Goal: Answer question/provide support: Share knowledge or assist other users

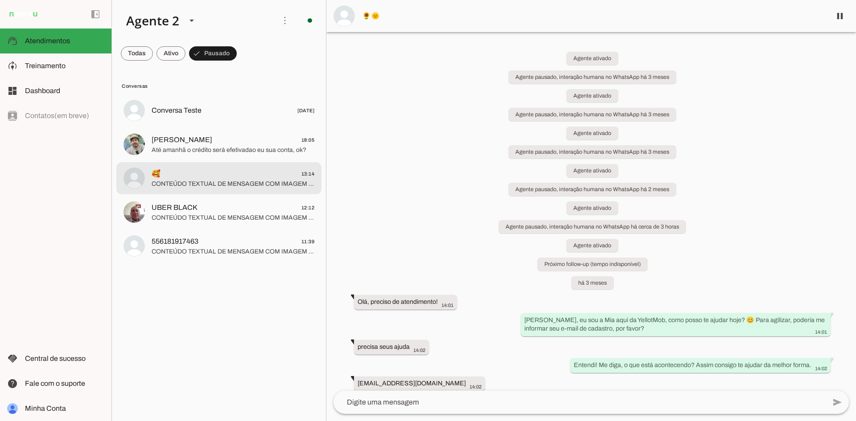
click at [271, 181] on span "CONTEÚDO TEXTUAL DE MENSAGEM COM IMAGEM (URL [URL][DOMAIN_NAME]) :" at bounding box center [233, 184] width 163 height 9
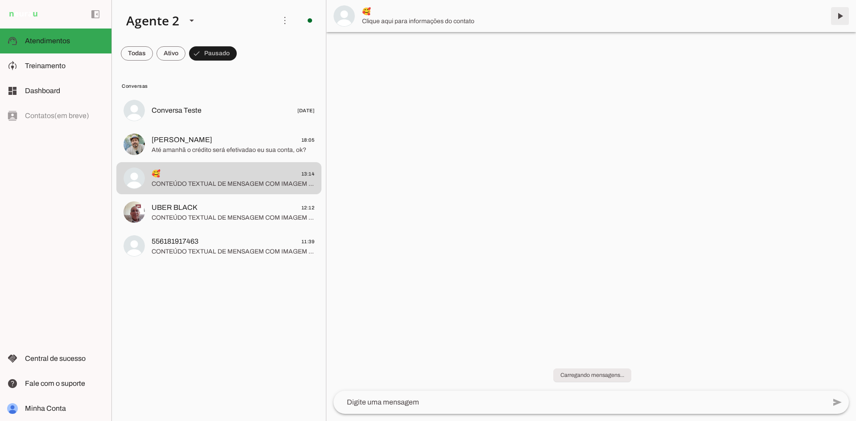
click at [846, 17] on span at bounding box center [839, 15] width 21 height 21
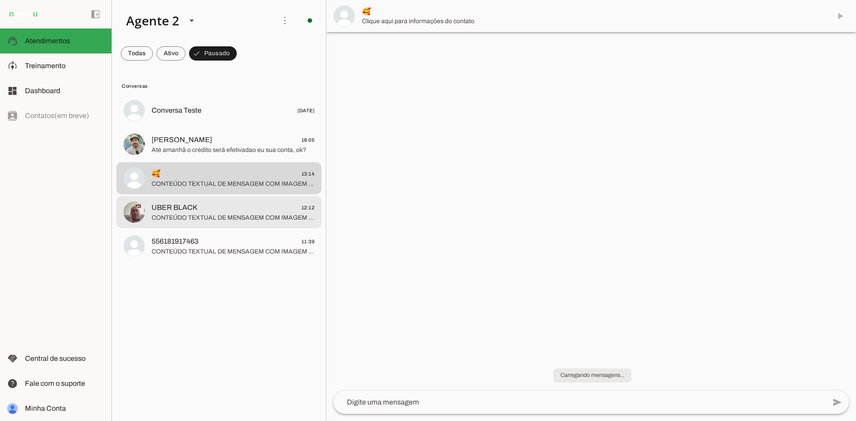
click at [232, 247] on span "CONTEÚDO TEXTUAL DE MENSAGEM COM IMAGEM (URL [URL][DOMAIN_NAME]) : ⚡ *CARREGUE …" at bounding box center [233, 251] width 163 height 9
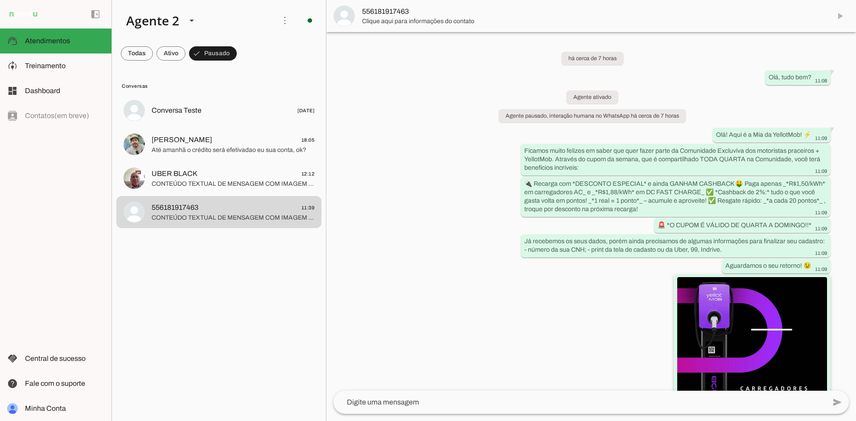
scroll to position [209, 0]
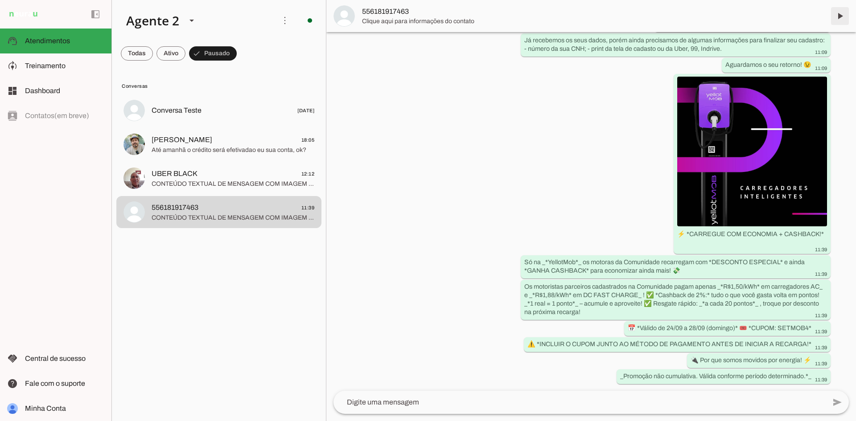
click at [841, 16] on span at bounding box center [839, 15] width 21 height 21
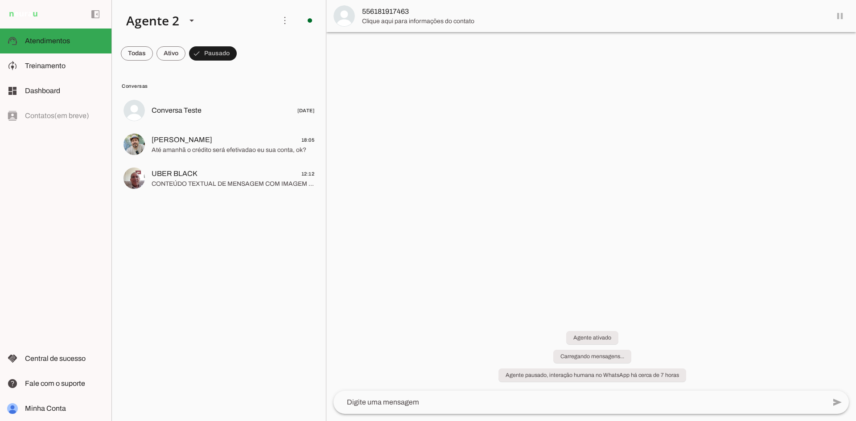
scroll to position [0, 0]
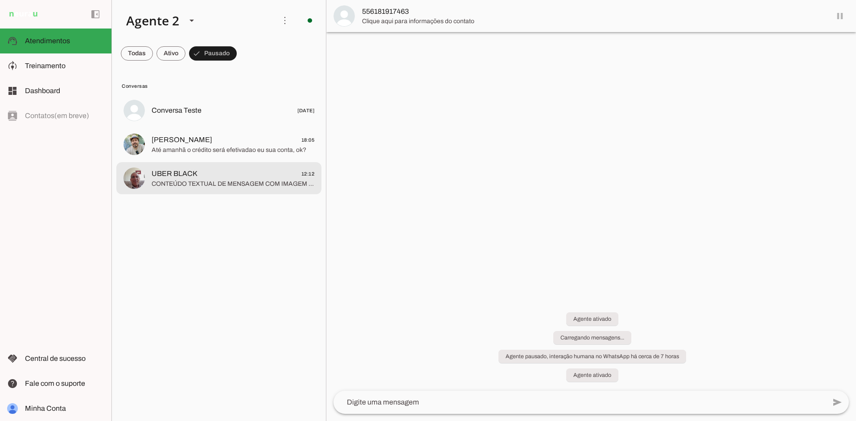
click at [219, 181] on span "CONTEÚDO TEXTUAL DE MENSAGEM COM IMAGEM (URL [URL][DOMAIN_NAME]) : ⚡ *CARREGUE …" at bounding box center [233, 184] width 163 height 9
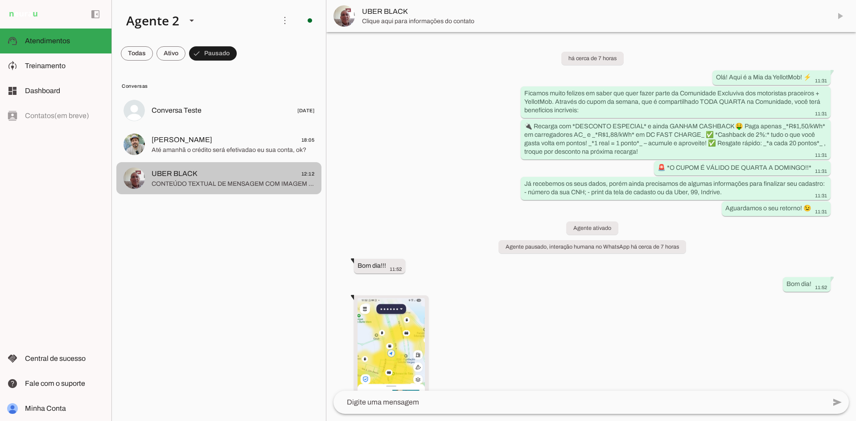
scroll to position [587, 0]
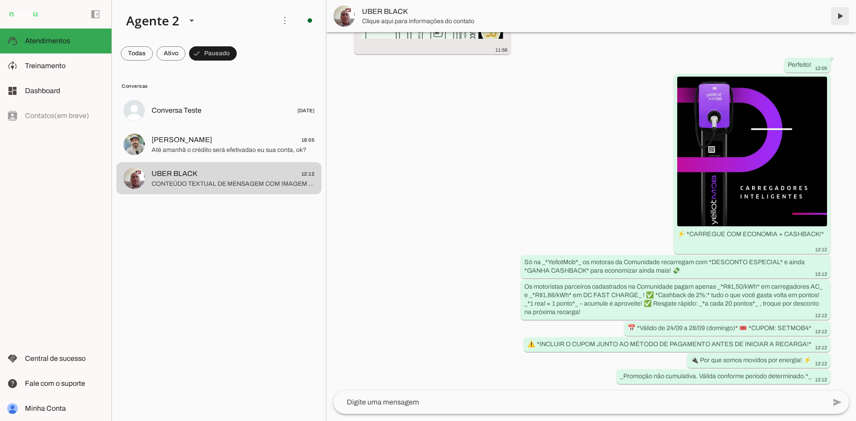
click at [841, 15] on span at bounding box center [839, 15] width 21 height 21
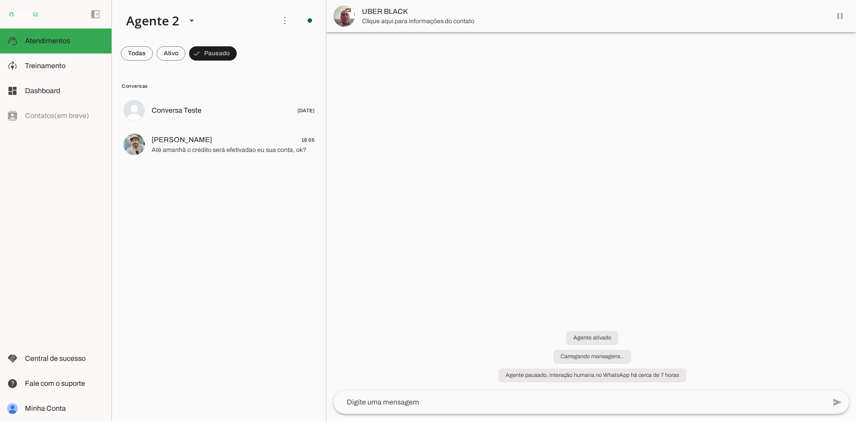
scroll to position [0, 0]
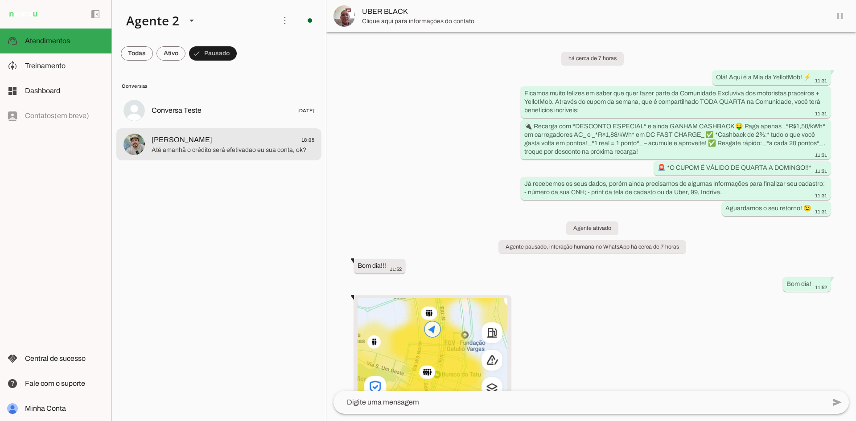
click at [292, 148] on span "Até amanhã o crédito será efetivadao eu sua conta, ok?" at bounding box center [233, 150] width 163 height 9
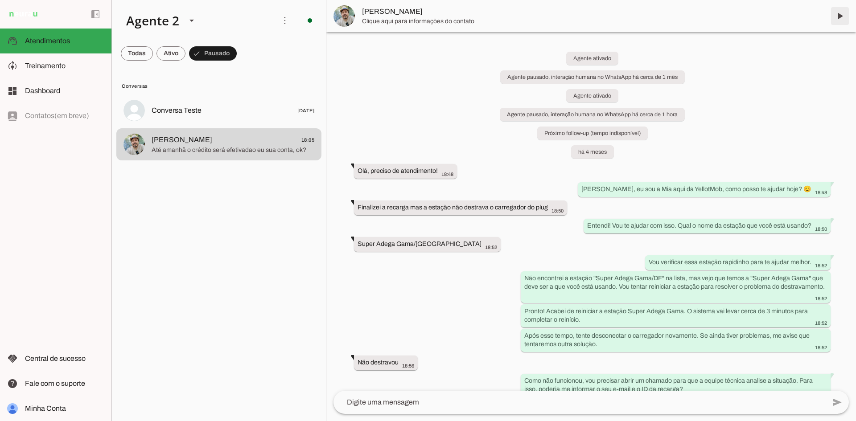
click at [838, 16] on span at bounding box center [839, 15] width 21 height 21
